Goal: Task Accomplishment & Management: Use online tool/utility

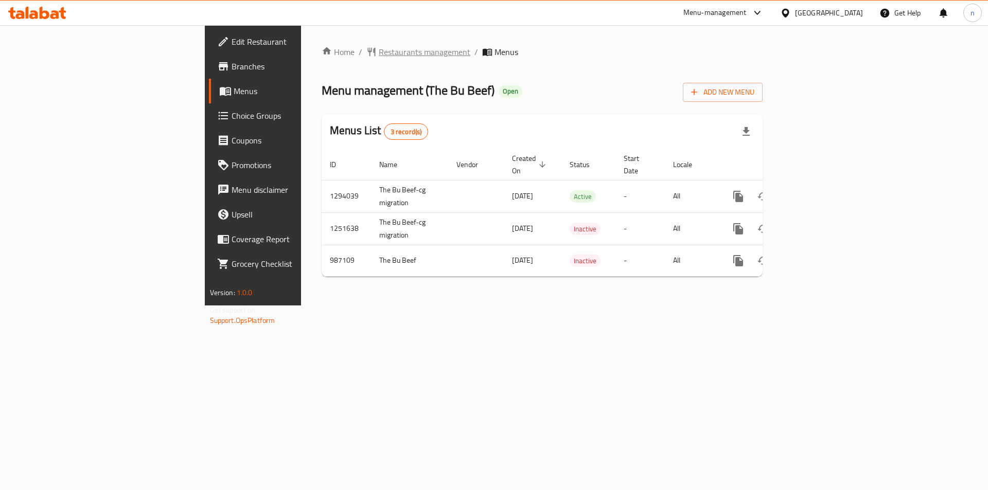
click at [379, 50] on span "Restaurants management" at bounding box center [425, 52] width 92 height 12
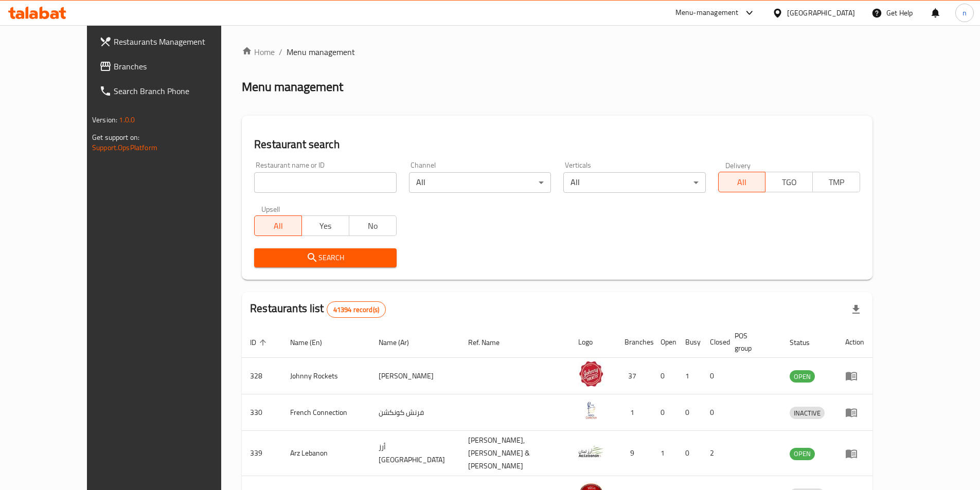
click at [114, 62] on span "Branches" at bounding box center [178, 66] width 129 height 12
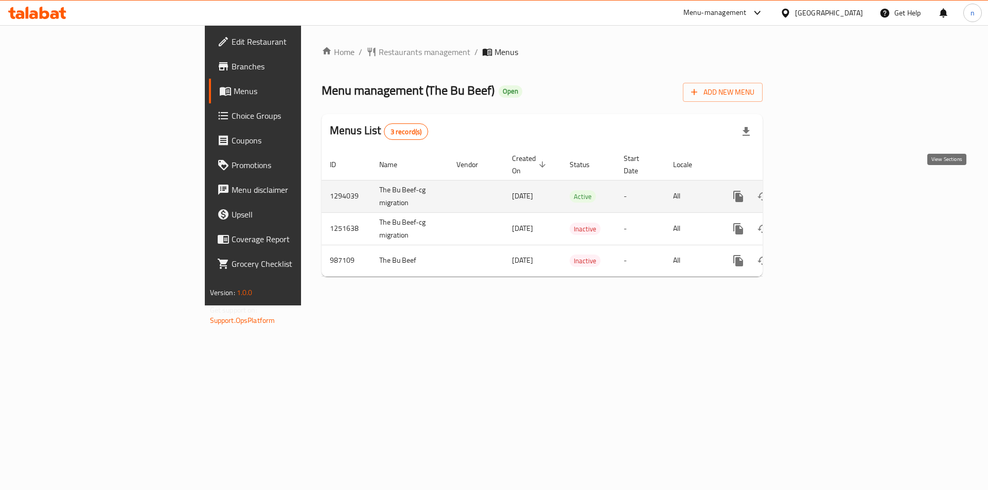
click at [818, 190] on icon "enhanced table" at bounding box center [812, 196] width 12 height 12
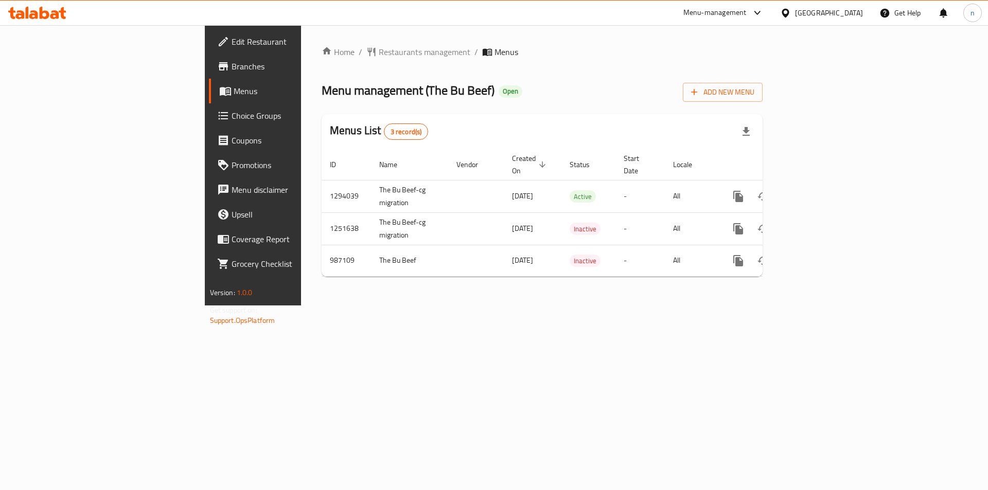
click at [231, 69] on span "Branches" at bounding box center [296, 66] width 130 height 12
click at [231, 70] on span "Branches" at bounding box center [296, 66] width 130 height 12
click at [231, 66] on span "Branches" at bounding box center [296, 66] width 130 height 12
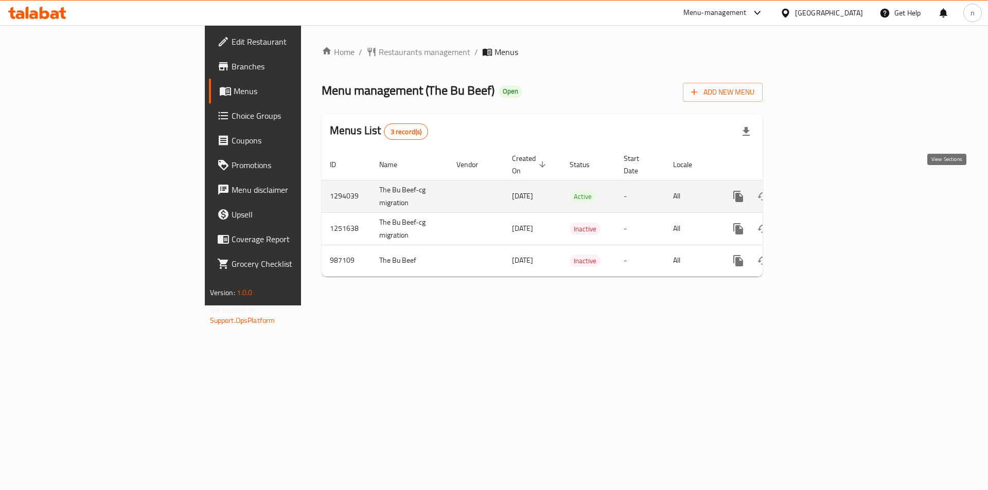
click at [817, 192] on icon "enhanced table" at bounding box center [812, 196] width 9 height 9
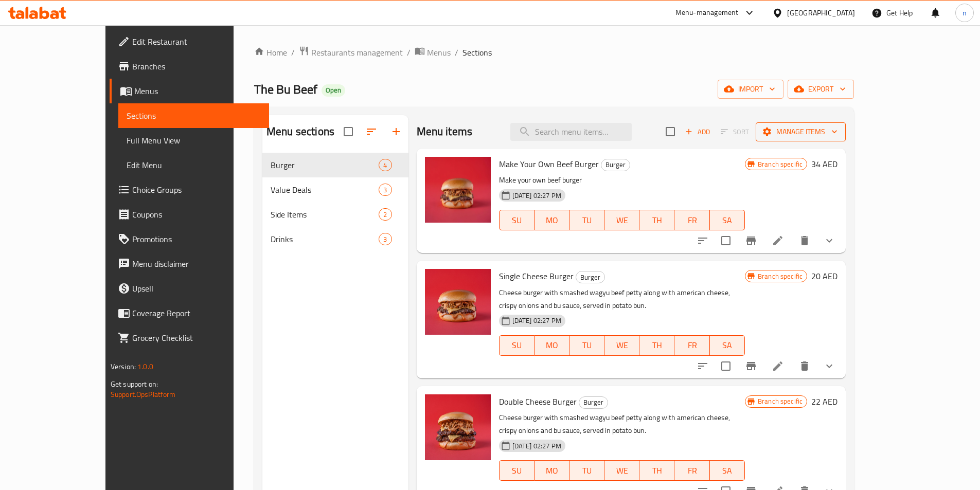
click at [839, 130] on icon "button" at bounding box center [834, 132] width 10 height 10
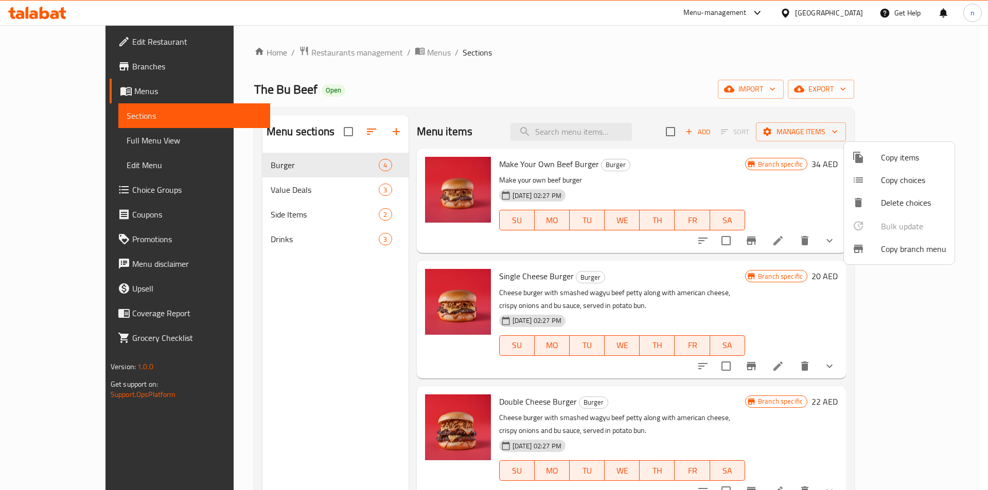
click at [936, 131] on div at bounding box center [494, 245] width 988 height 490
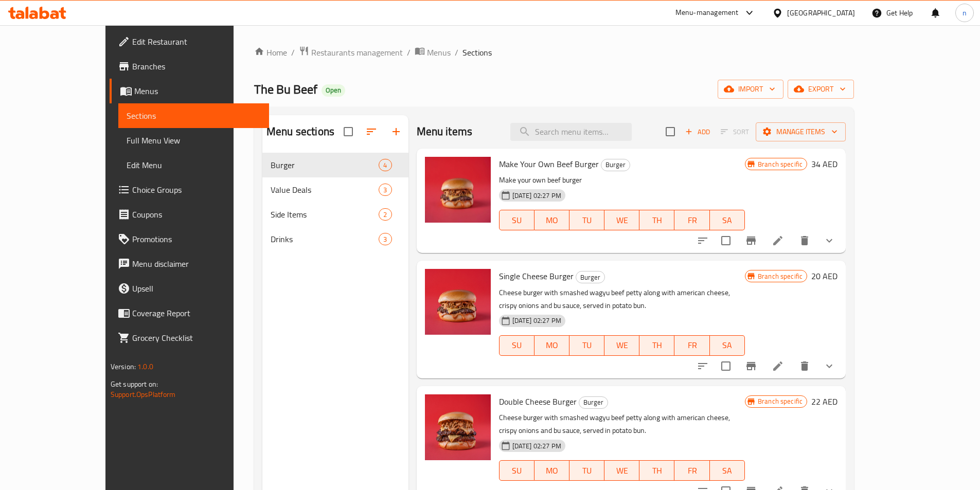
click at [132, 66] on span "Branches" at bounding box center [196, 66] width 129 height 12
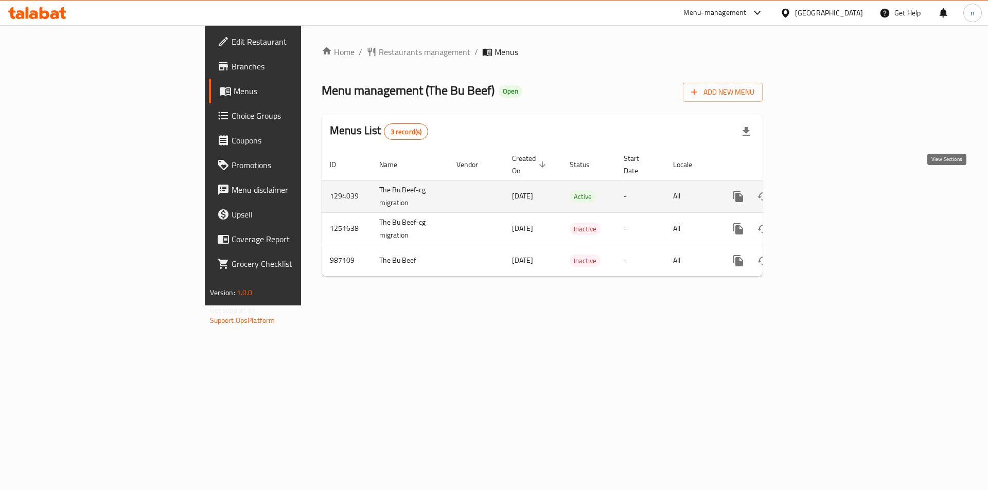
click at [818, 190] on icon "enhanced table" at bounding box center [812, 196] width 12 height 12
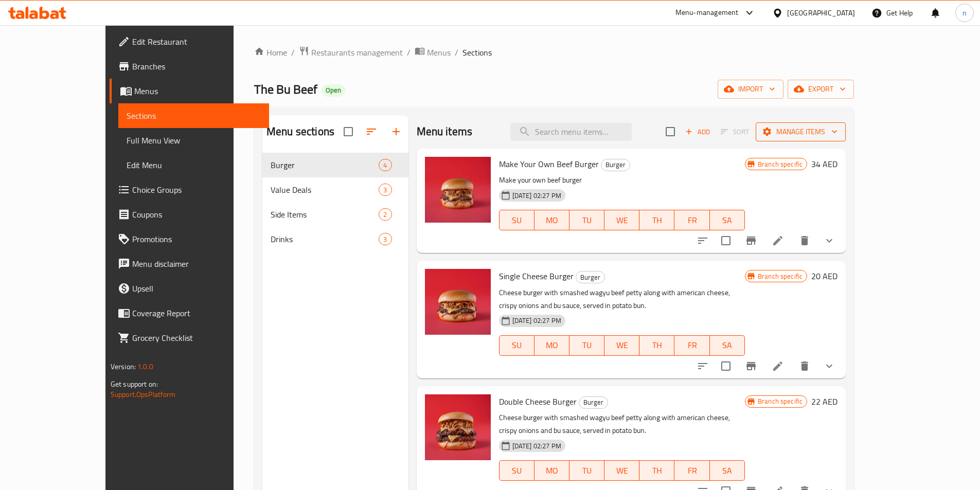
click at [839, 131] on icon "button" at bounding box center [834, 132] width 10 height 10
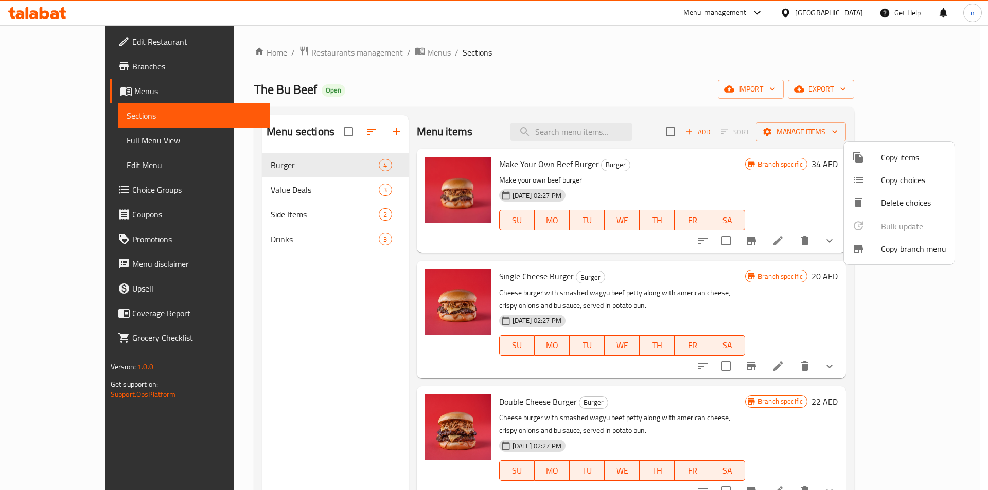
click at [915, 248] on span "Copy branch menu" at bounding box center [913, 249] width 65 height 12
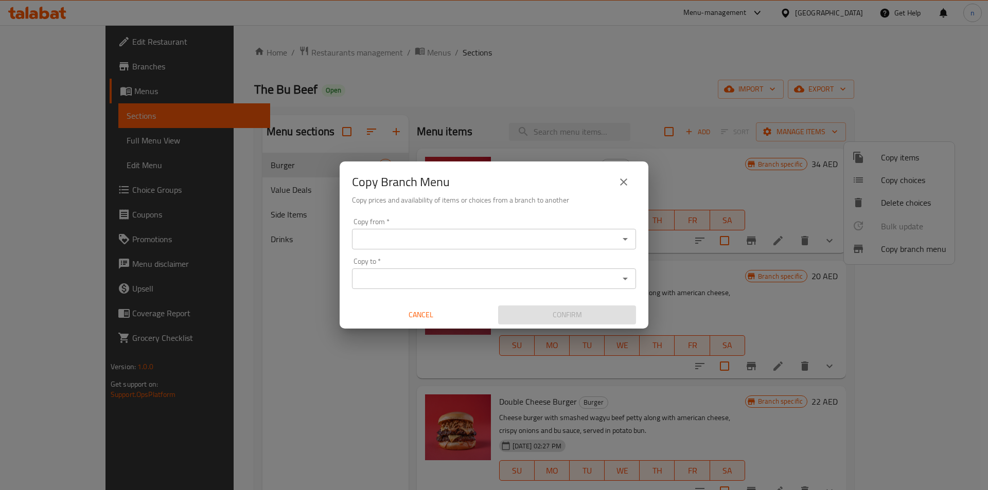
click at [404, 239] on input "Copy from   *" at bounding box center [485, 239] width 261 height 14
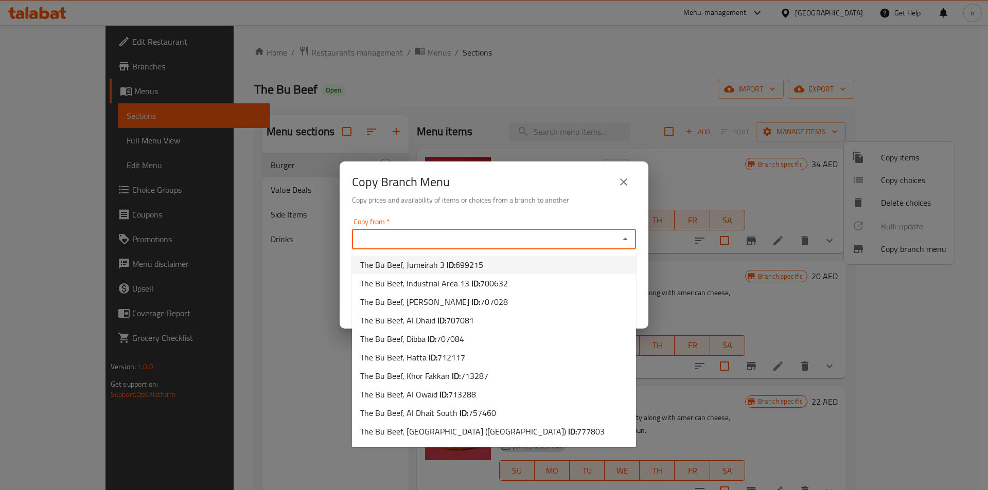
click at [419, 266] on span "The Bu Beef, Jumeirah 3 ID: 699215" at bounding box center [421, 265] width 123 height 12
type input "The Bu Beef, Jumeirah 3"
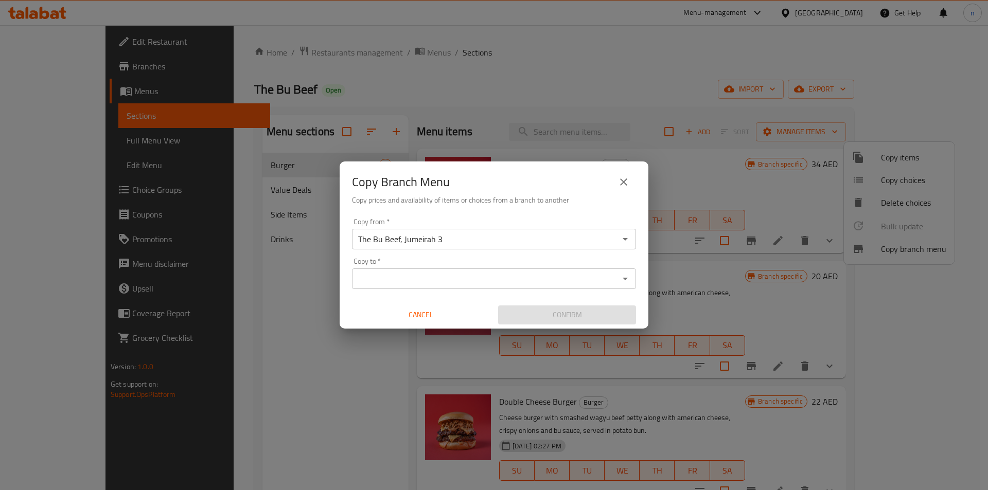
click at [383, 279] on input "Copy to   *" at bounding box center [485, 279] width 261 height 14
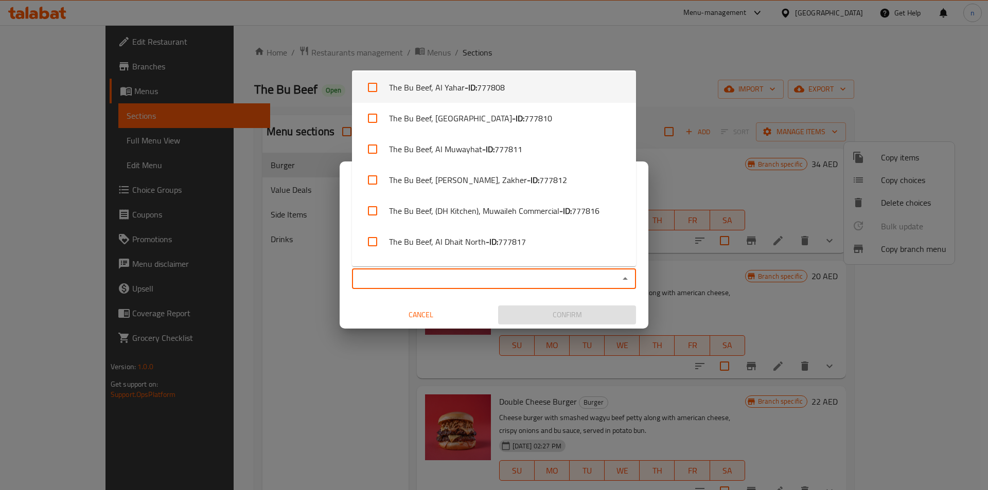
scroll to position [360, 0]
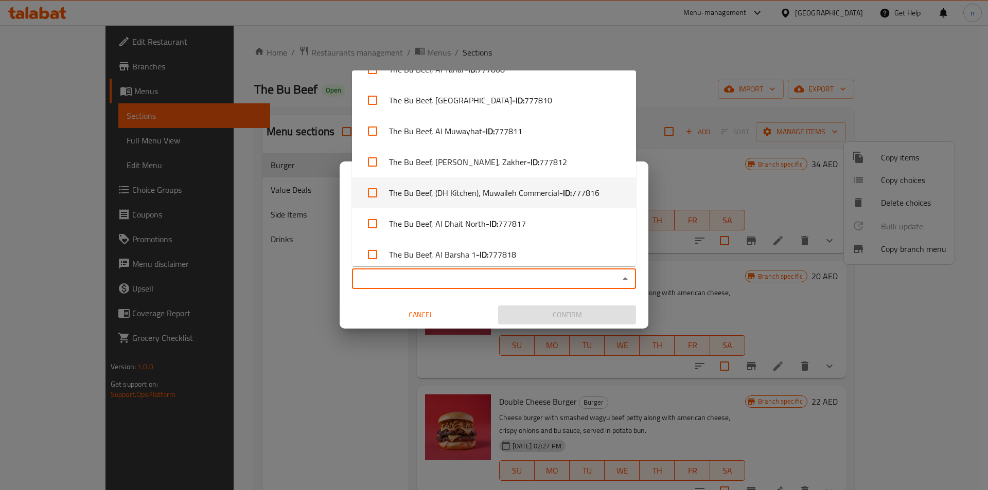
click at [372, 195] on input "checkbox" at bounding box center [372, 193] width 25 height 25
checkbox input "true"
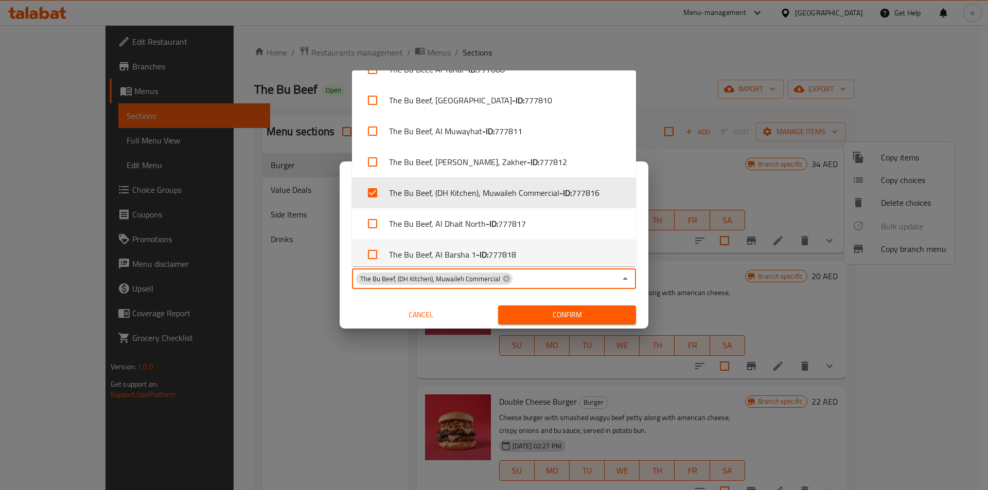
click at [547, 279] on input "Copy to   *" at bounding box center [564, 279] width 102 height 14
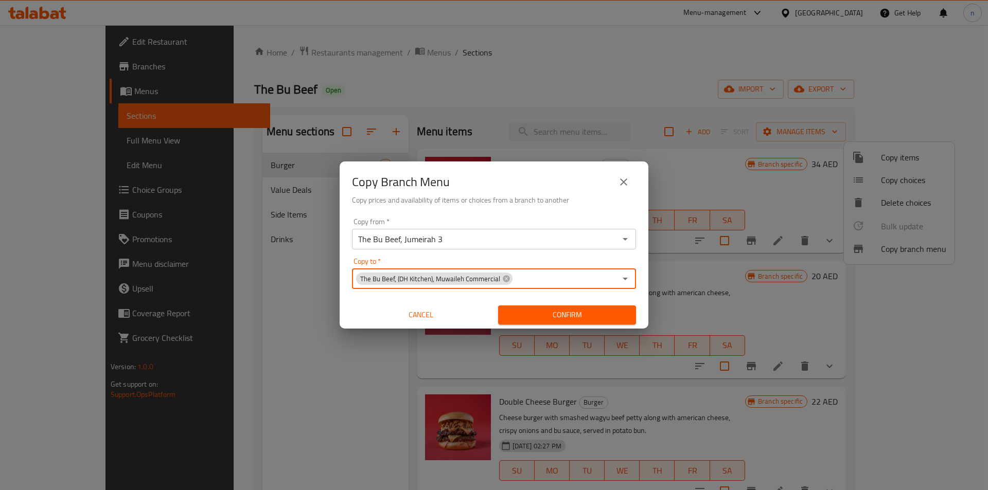
click at [469, 238] on input "The Bu Beef, Jumeirah 3" at bounding box center [485, 239] width 261 height 14
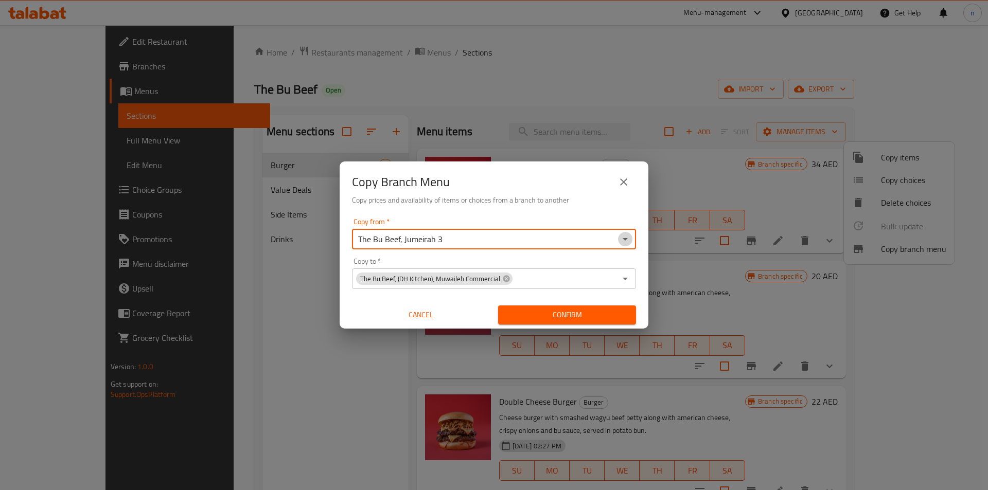
click at [627, 240] on icon "Open" at bounding box center [625, 239] width 12 height 12
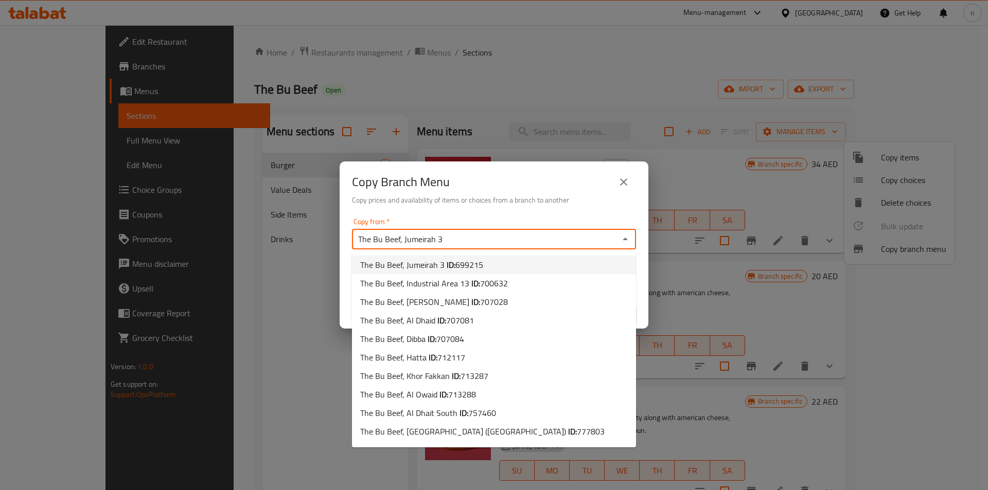
click at [472, 264] on span "699215" at bounding box center [469, 264] width 28 height 15
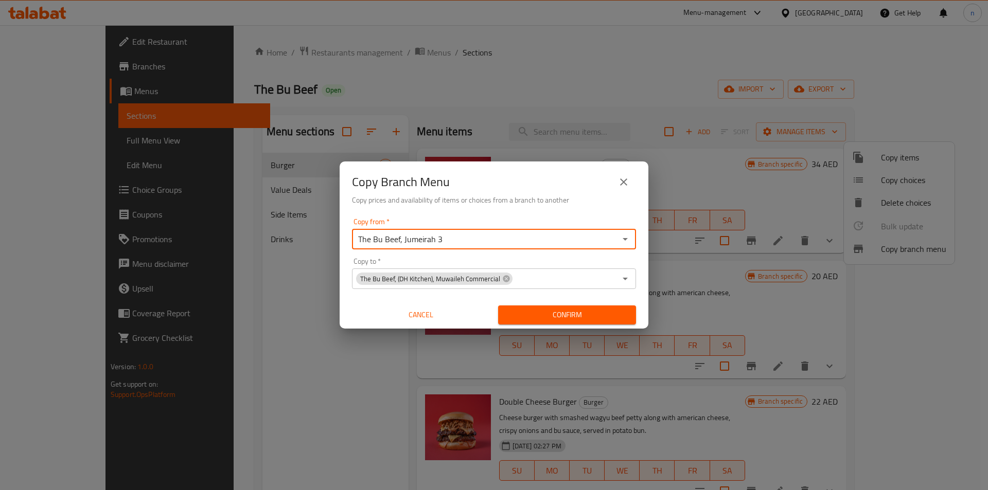
click at [623, 240] on icon "Open" at bounding box center [625, 239] width 12 height 12
click at [625, 238] on icon "Open" at bounding box center [624, 239] width 5 height 3
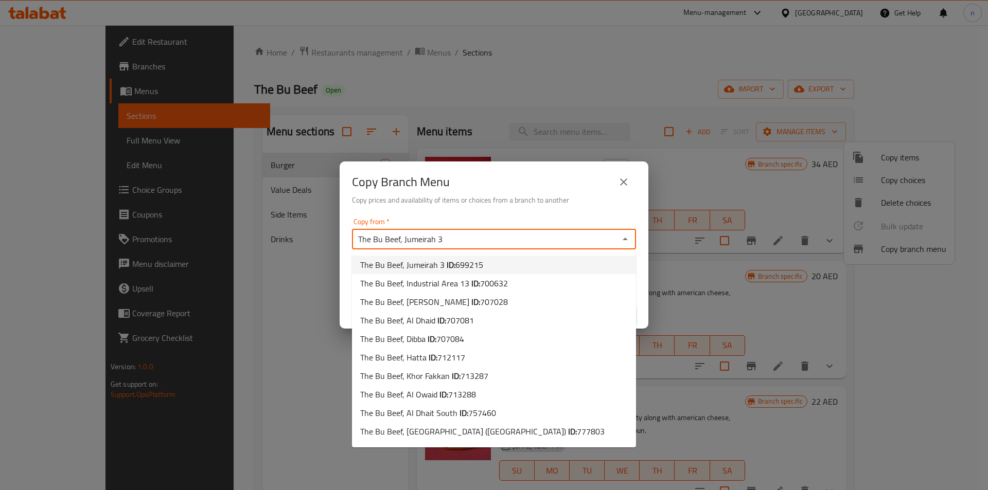
click at [478, 263] on span "699215" at bounding box center [469, 264] width 28 height 15
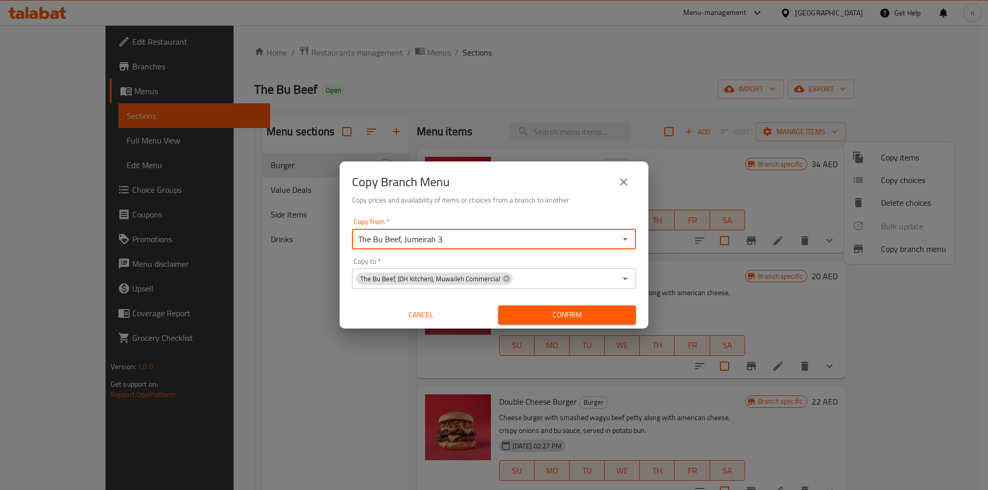
click at [554, 316] on span "Confirm" at bounding box center [566, 315] width 121 height 13
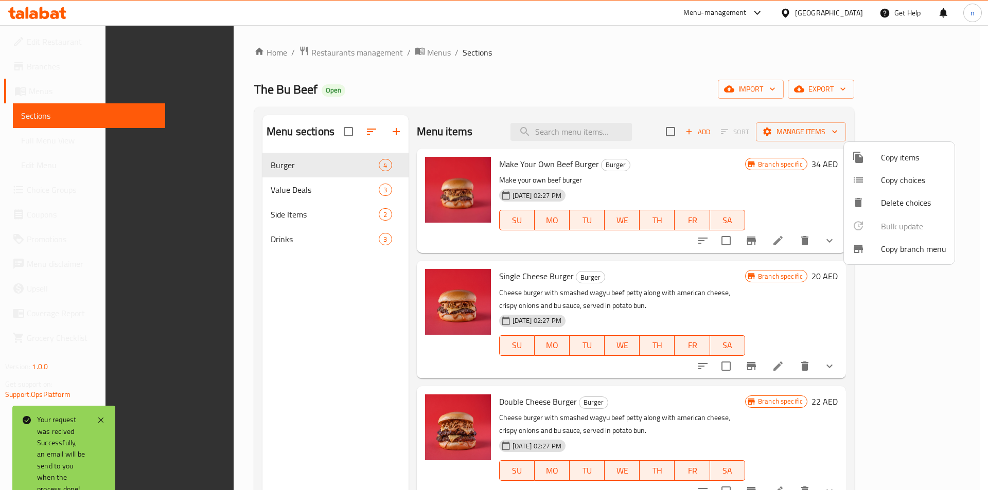
scroll to position [144, 0]
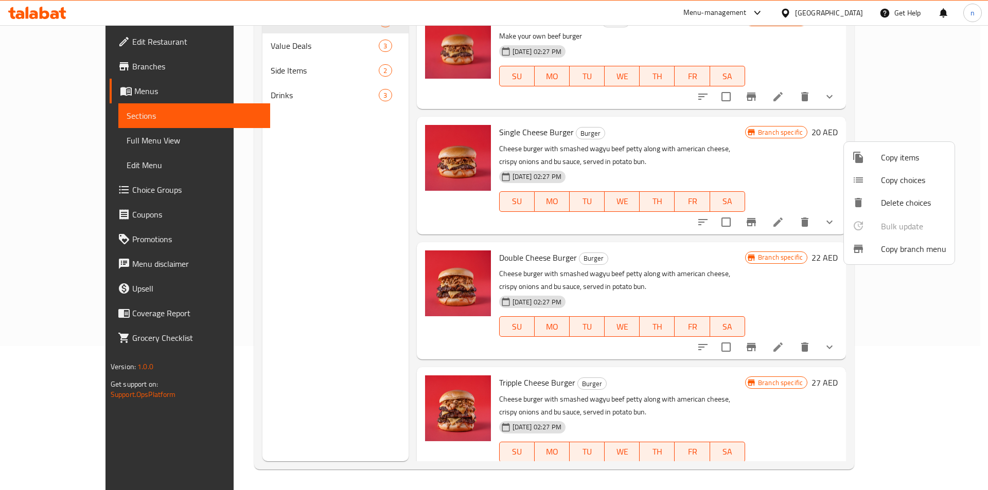
click at [44, 141] on div at bounding box center [494, 245] width 988 height 490
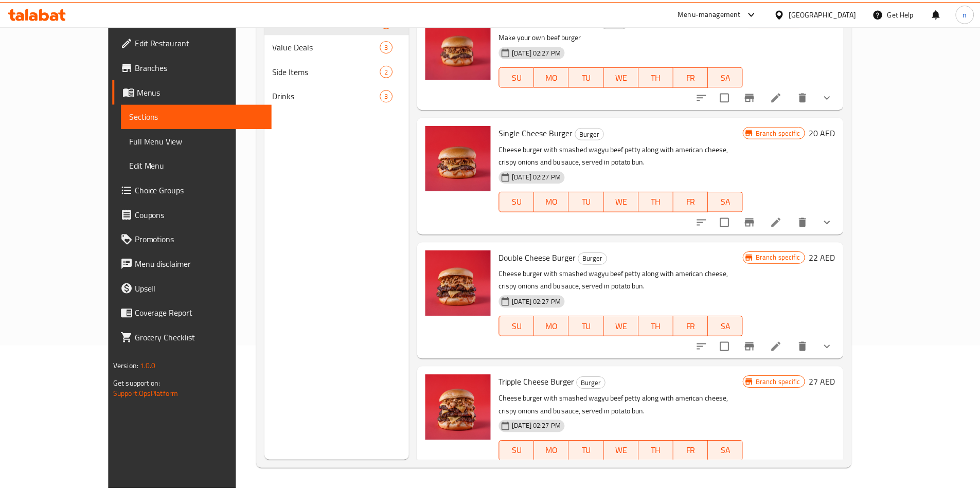
scroll to position [0, 0]
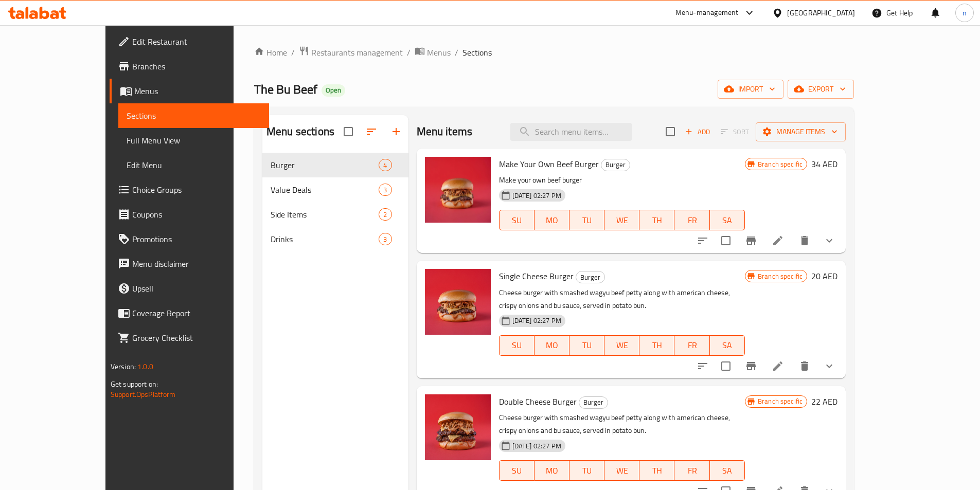
click at [127, 140] on span "Full Menu View" at bounding box center [194, 140] width 134 height 12
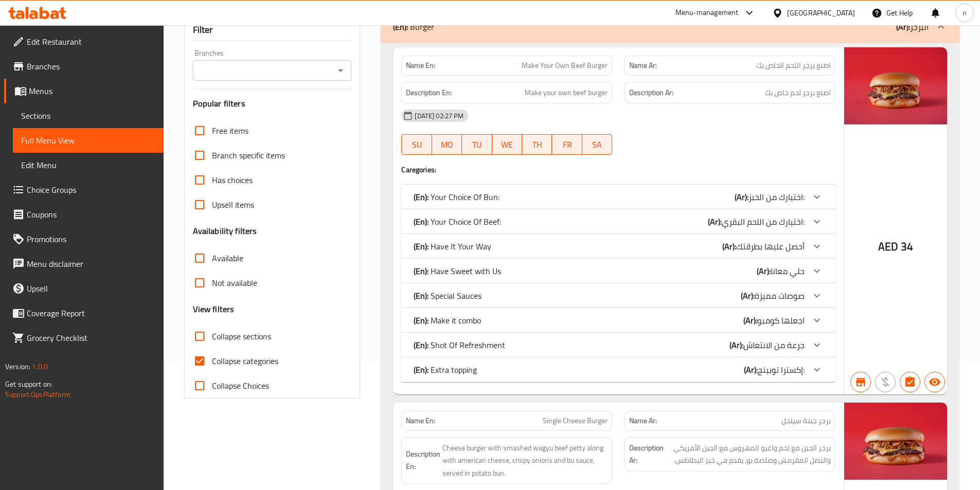
scroll to position [154, 0]
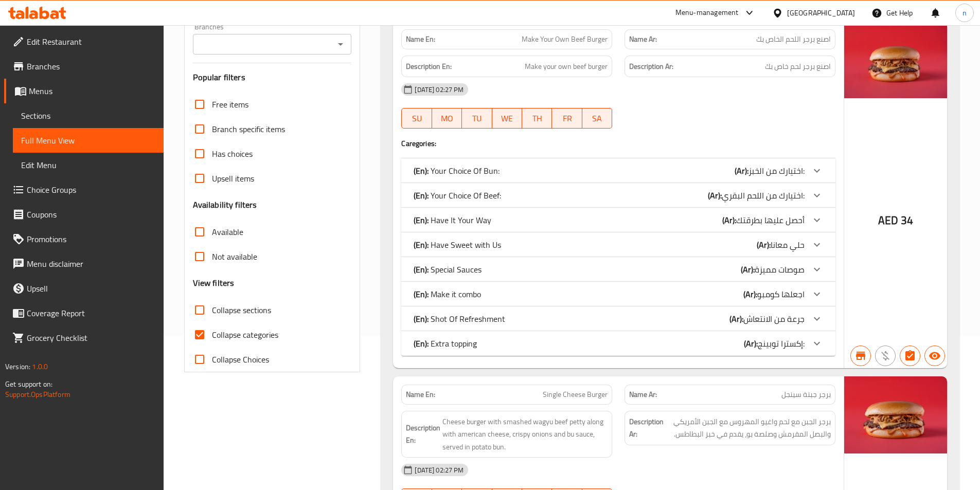
click at [197, 336] on input "Collapse categories" at bounding box center [199, 335] width 25 height 25
checkbox input "false"
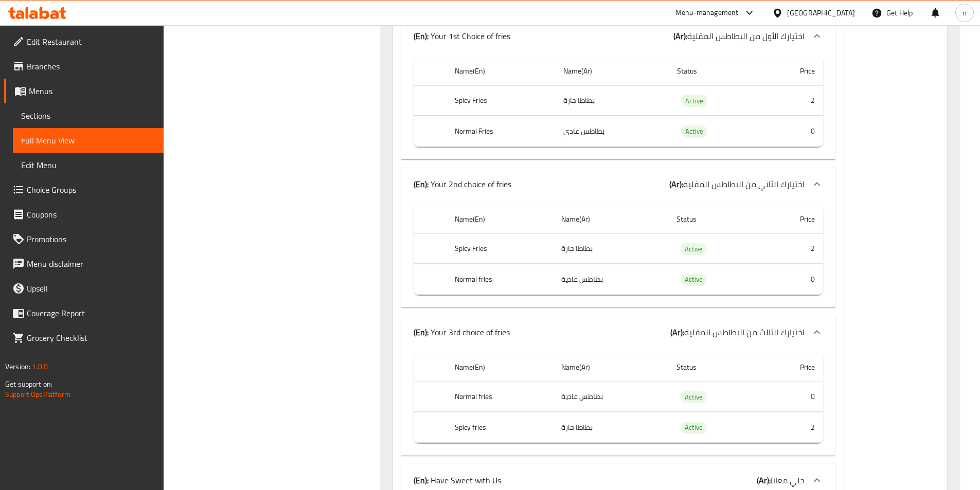
scroll to position [10220, 0]
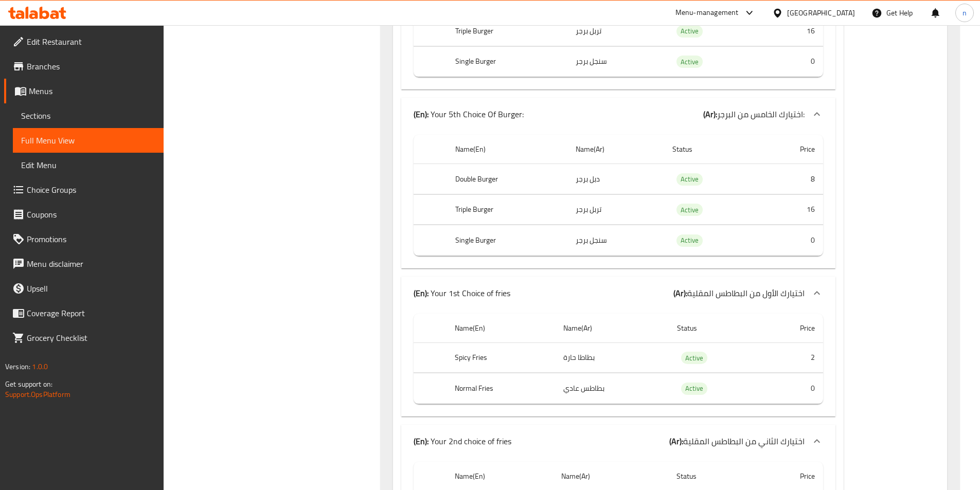
click at [48, 117] on span "Sections" at bounding box center [88, 116] width 134 height 12
